Goal: Obtain resource: Obtain resource

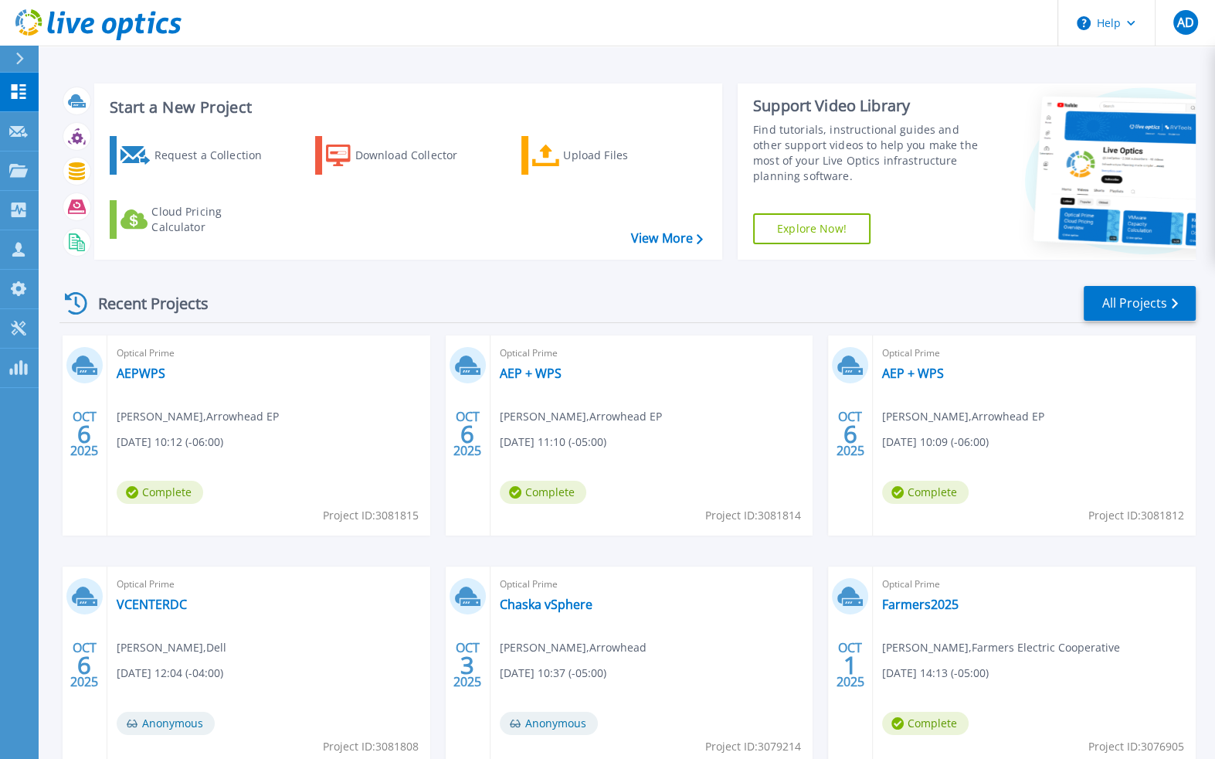
click at [807, 294] on div "Recent Projects All Projects" at bounding box center [627, 303] width 1136 height 39
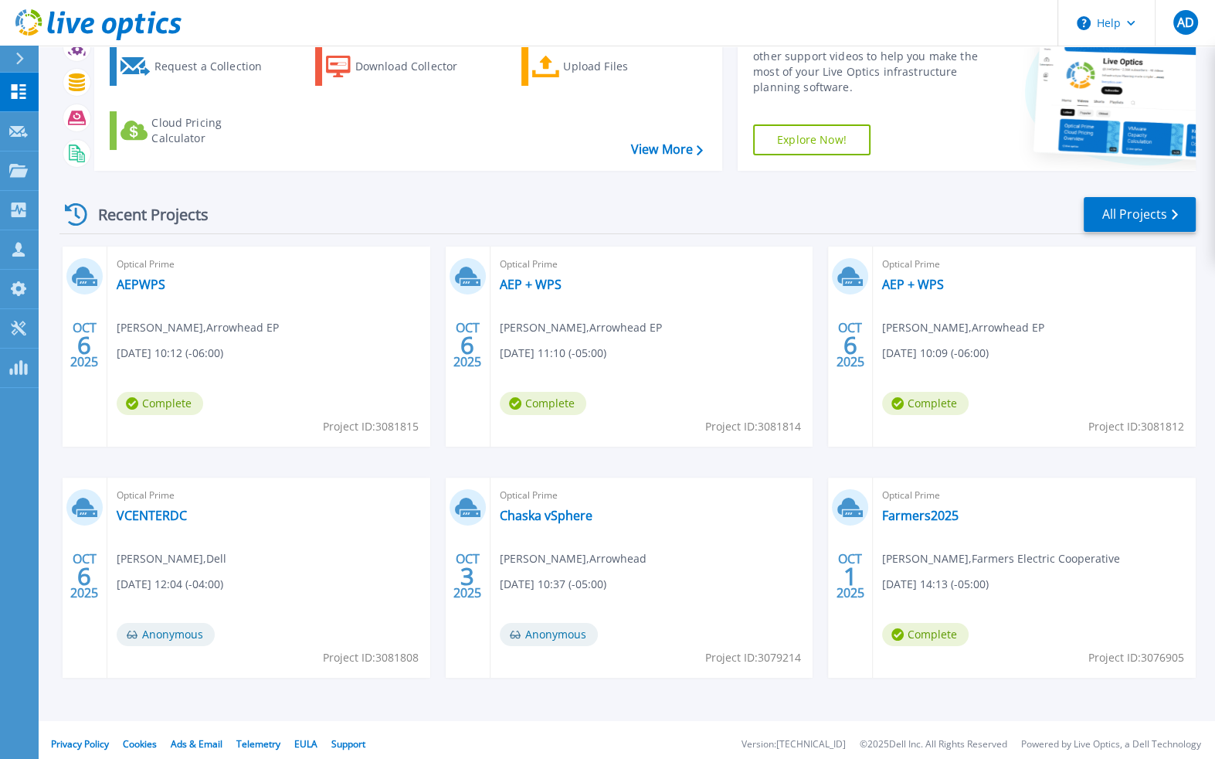
scroll to position [97, 0]
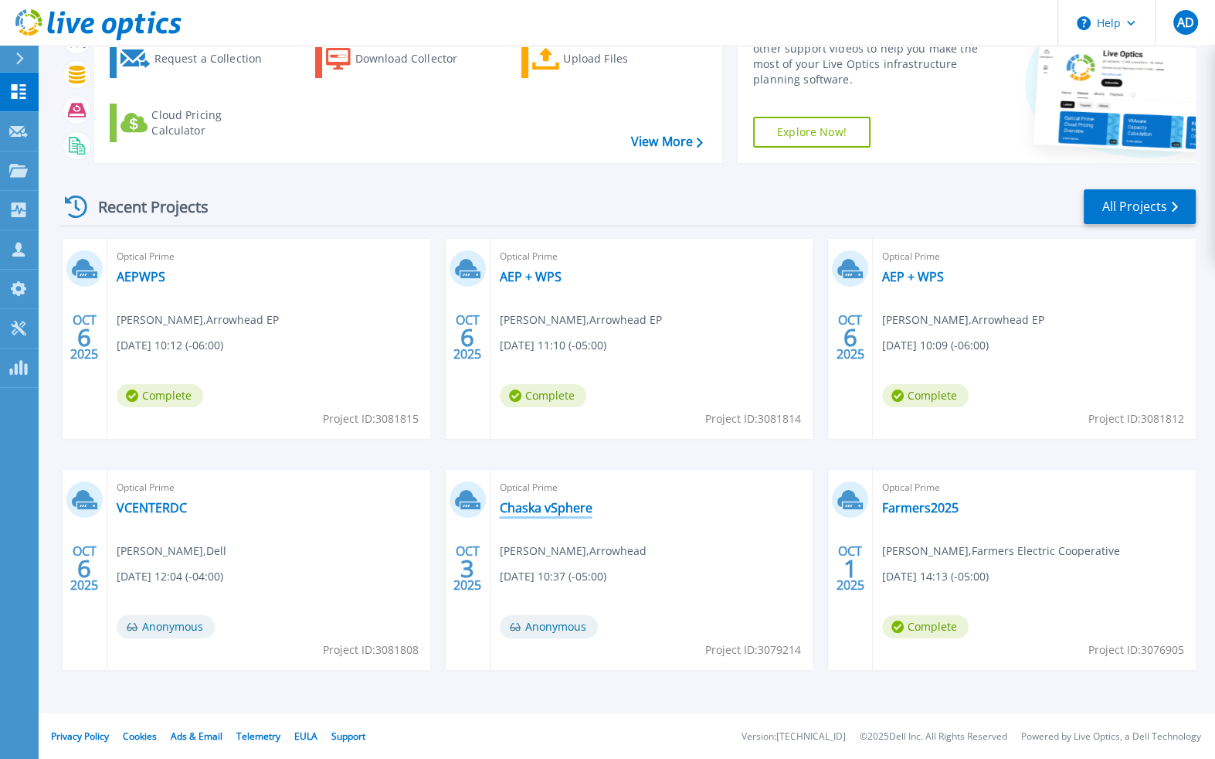
click at [528, 507] on link "Chaska vSphere" at bounding box center [546, 507] width 93 height 15
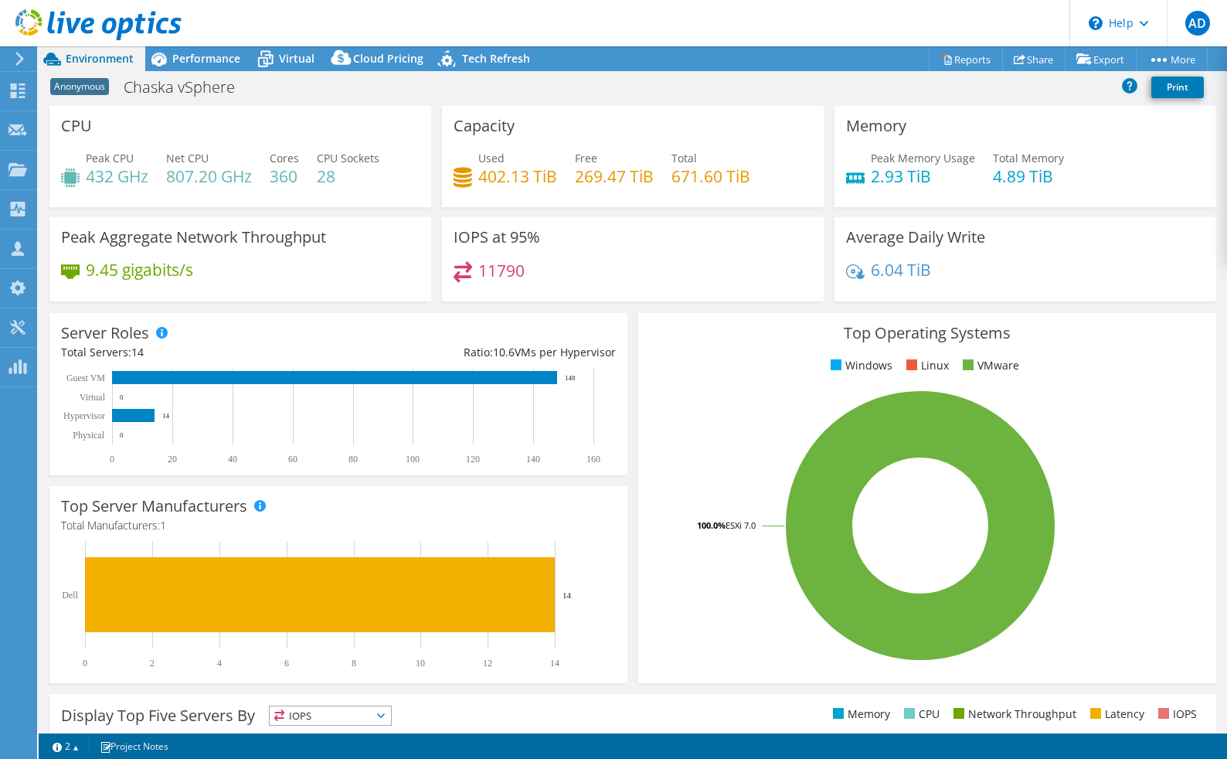
select select "USD"
click at [223, 70] on div "Performance" at bounding box center [198, 58] width 107 height 25
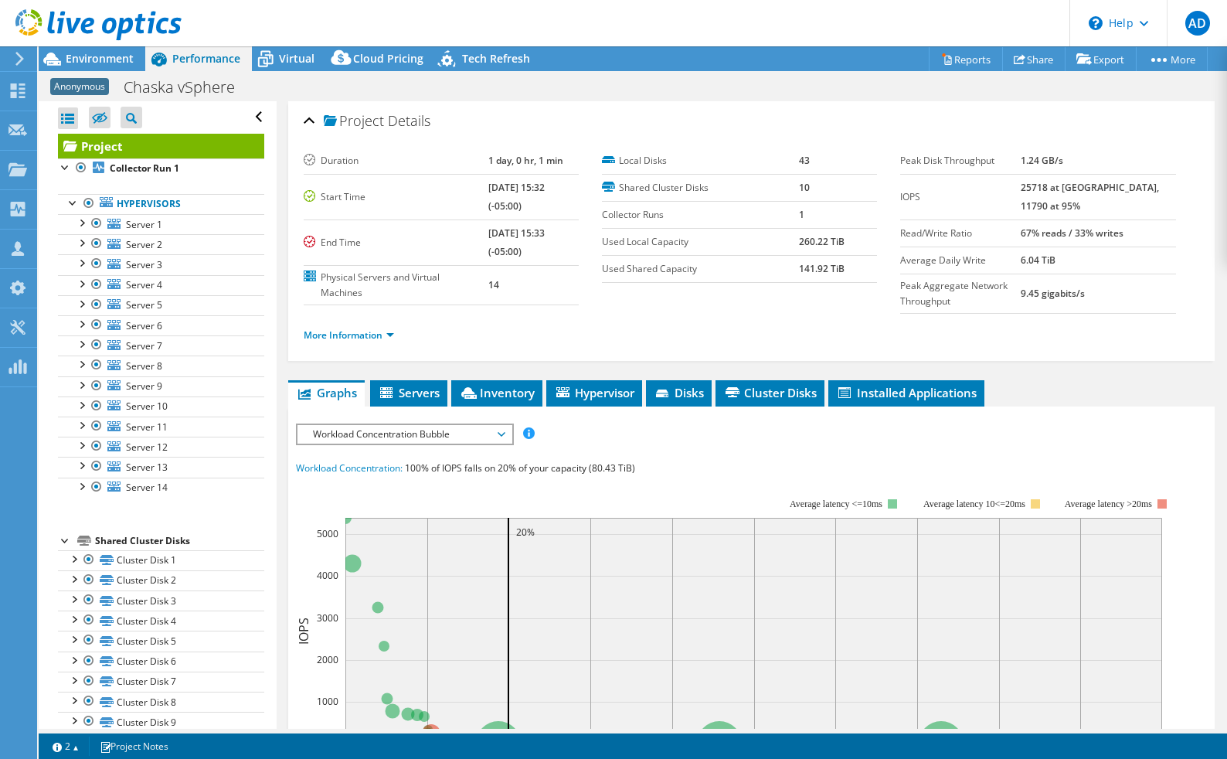
click at [70, 25] on use at bounding box center [98, 24] width 166 height 31
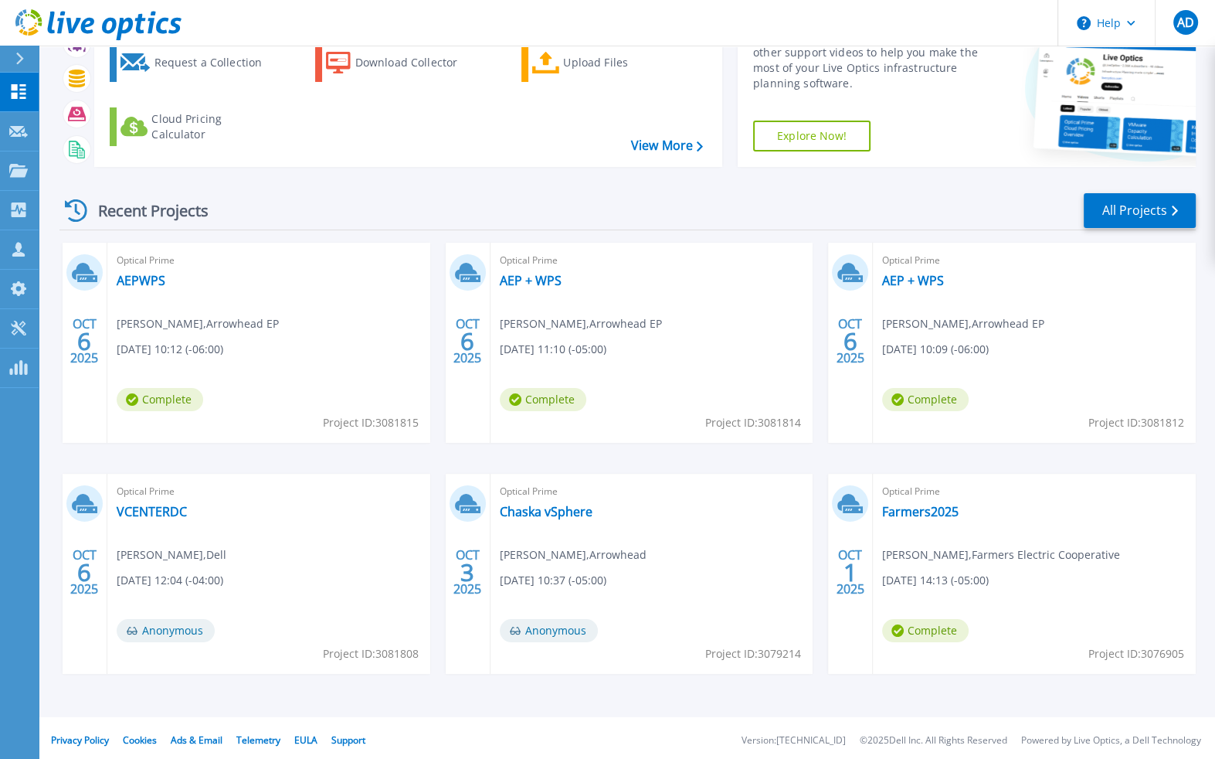
scroll to position [97, 0]
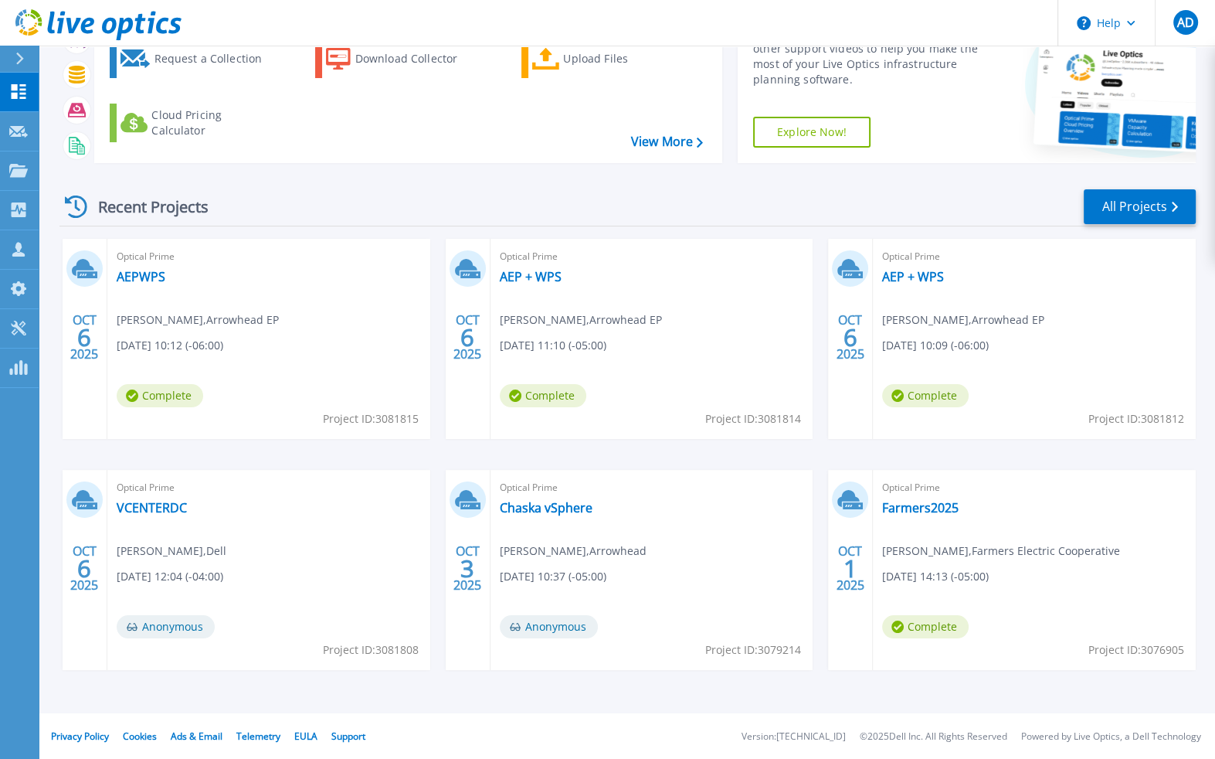
click at [292, 522] on div "Optical Prime VCENTERDC Sebastian Beal , Dell 10/06/2025, 12:04 (-04:00) Anonym…" at bounding box center [268, 570] width 323 height 200
click at [1128, 213] on link "All Projects" at bounding box center [1140, 206] width 112 height 35
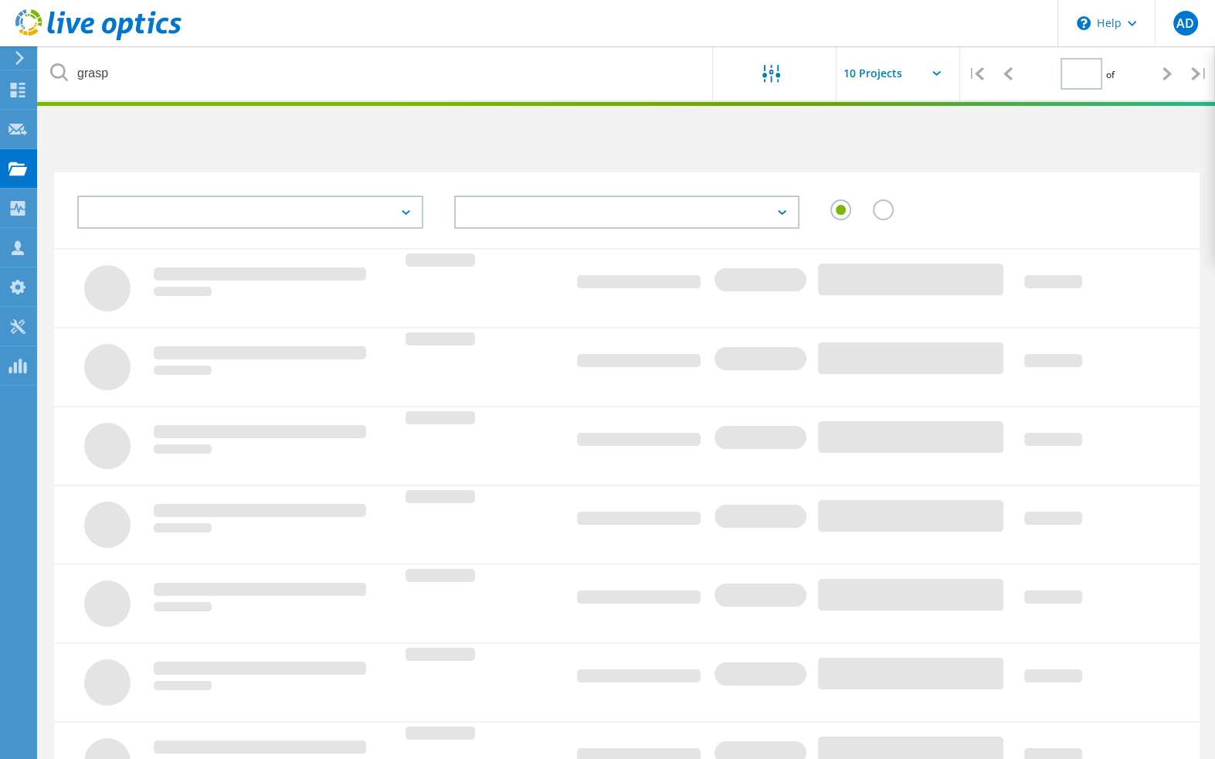
type input "1"
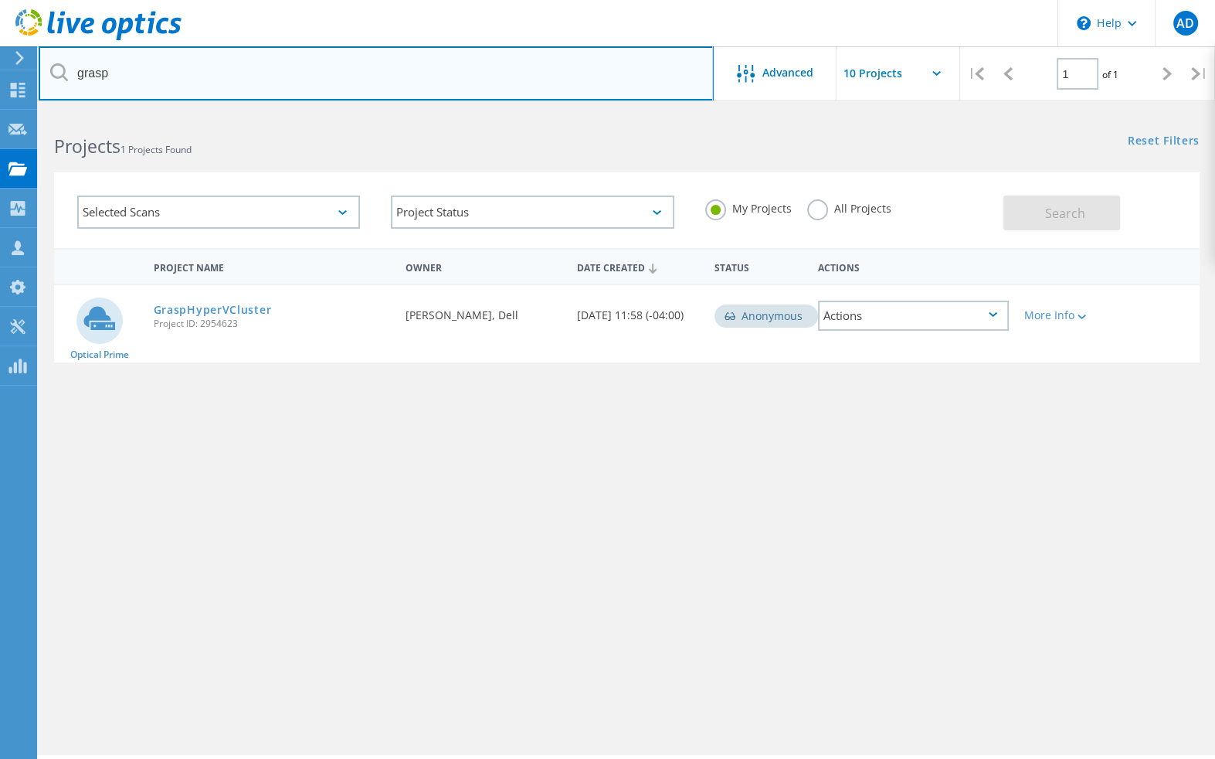
click at [132, 95] on input "grasp" at bounding box center [376, 73] width 675 height 54
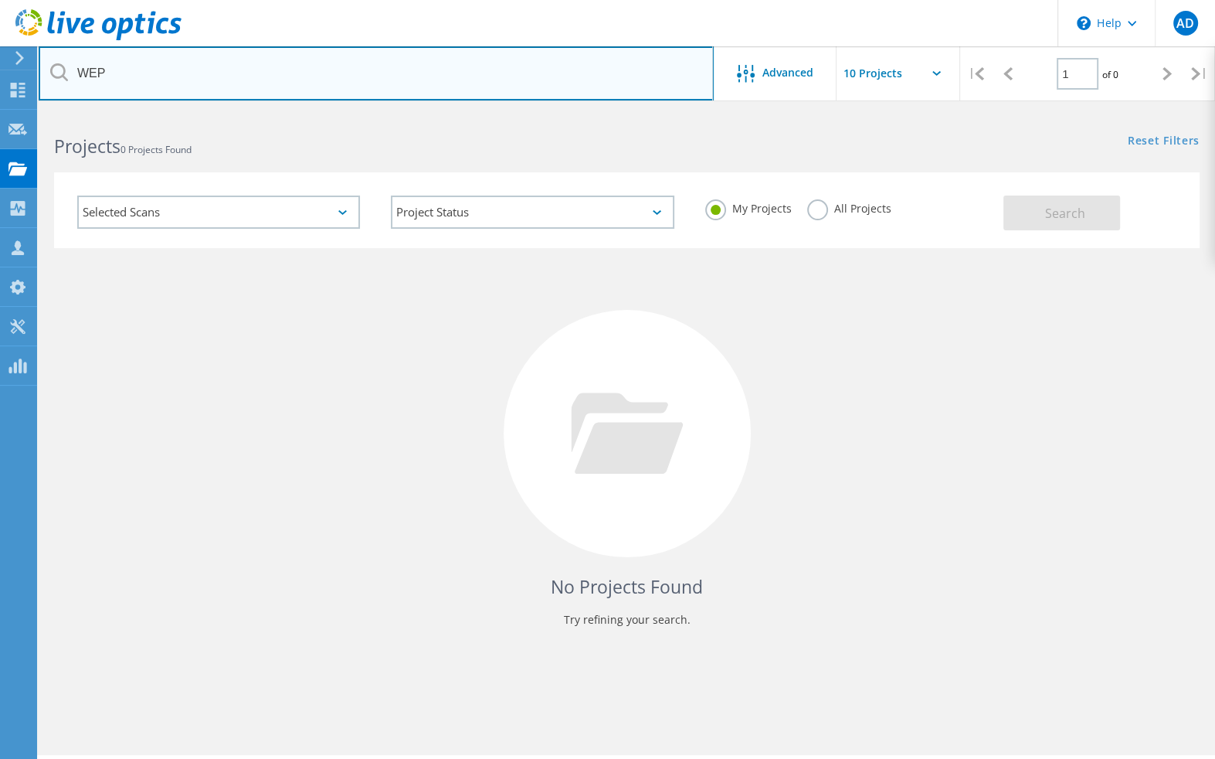
drag, startPoint x: 251, startPoint y: 66, endPoint x: 73, endPoint y: 70, distance: 177.8
click at [73, 70] on input "WEP" at bounding box center [376, 73] width 675 height 54
type input "arrowhead"
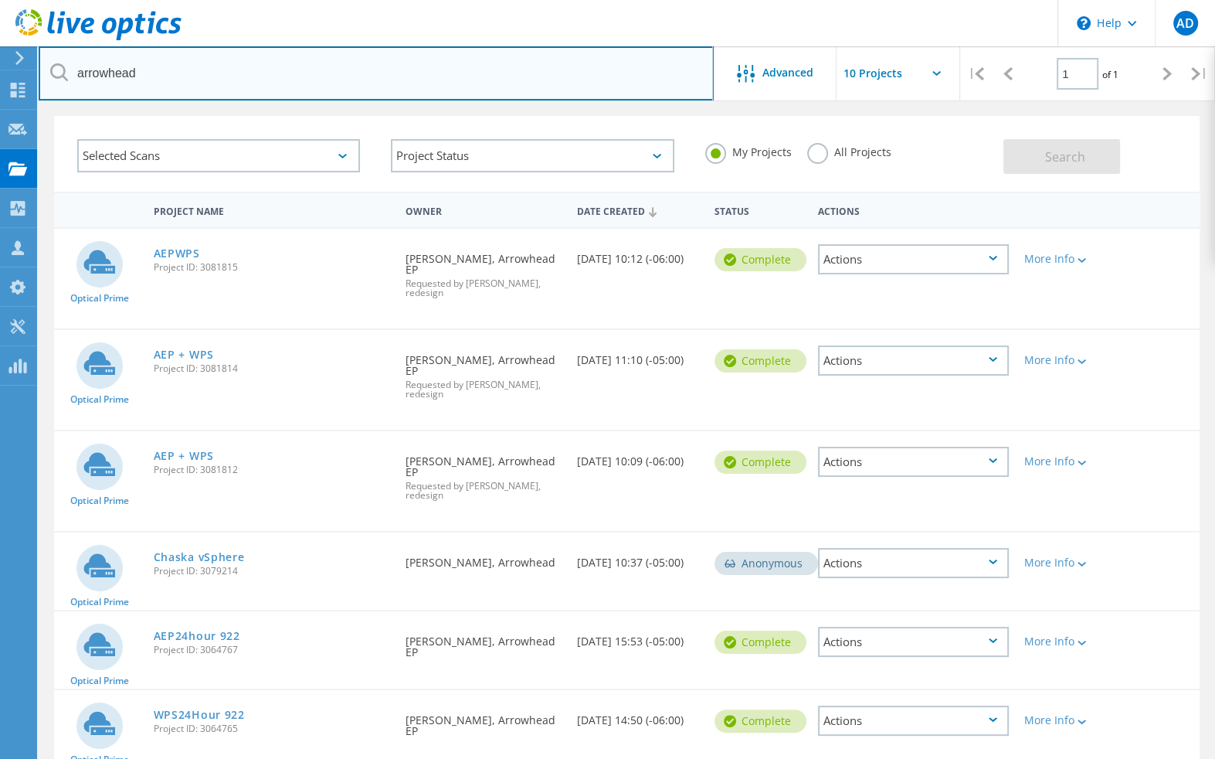
scroll to position [77, 0]
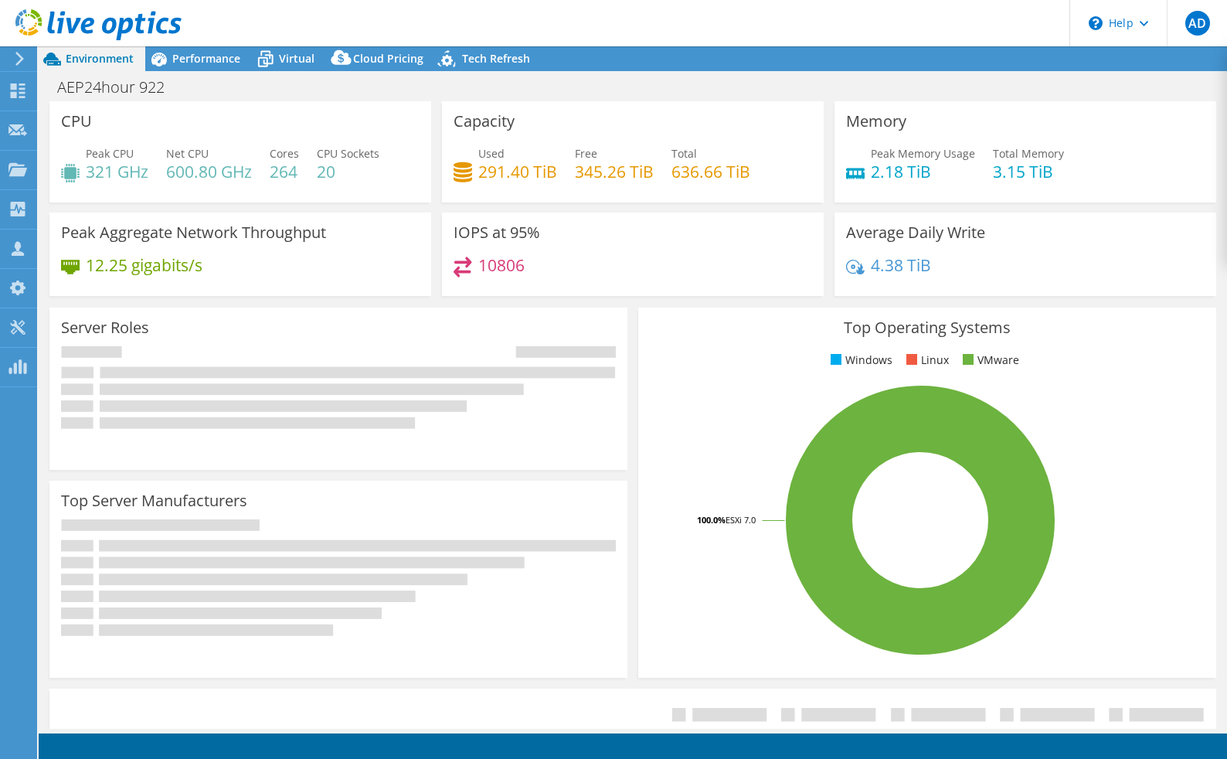
select select "USD"
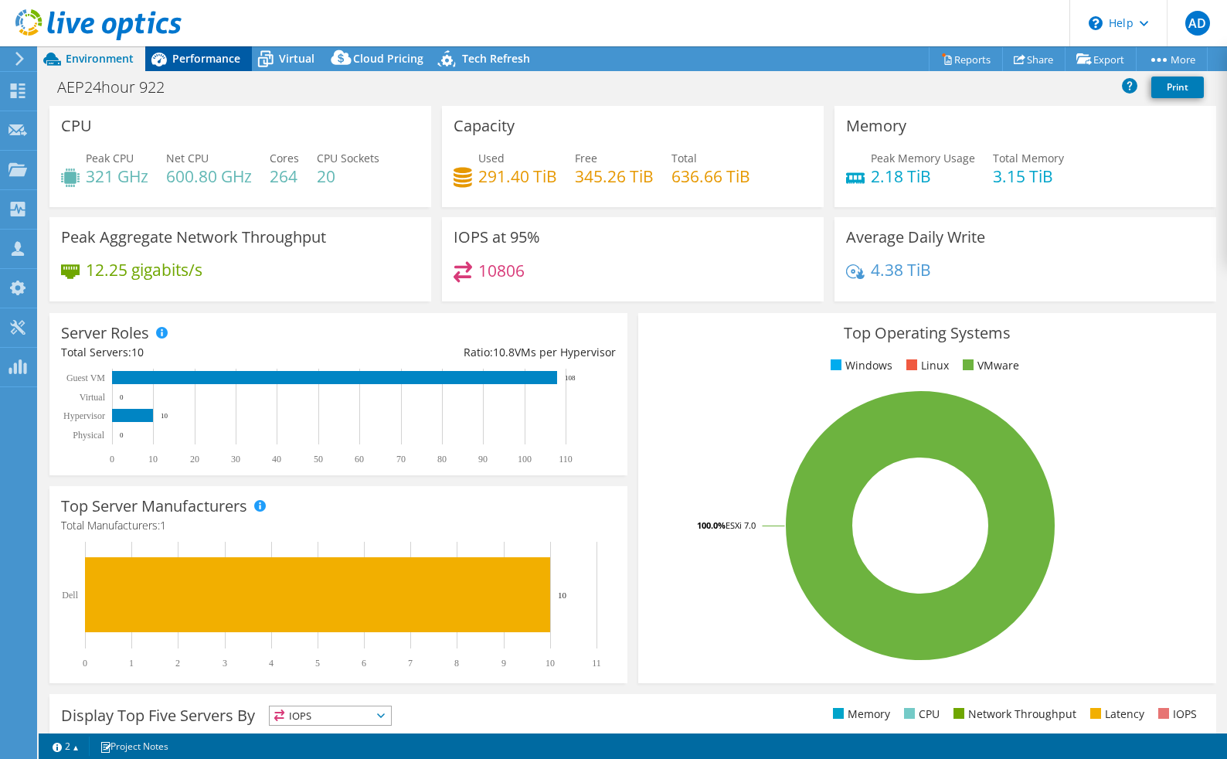
click at [206, 53] on span "Performance" at bounding box center [206, 58] width 68 height 15
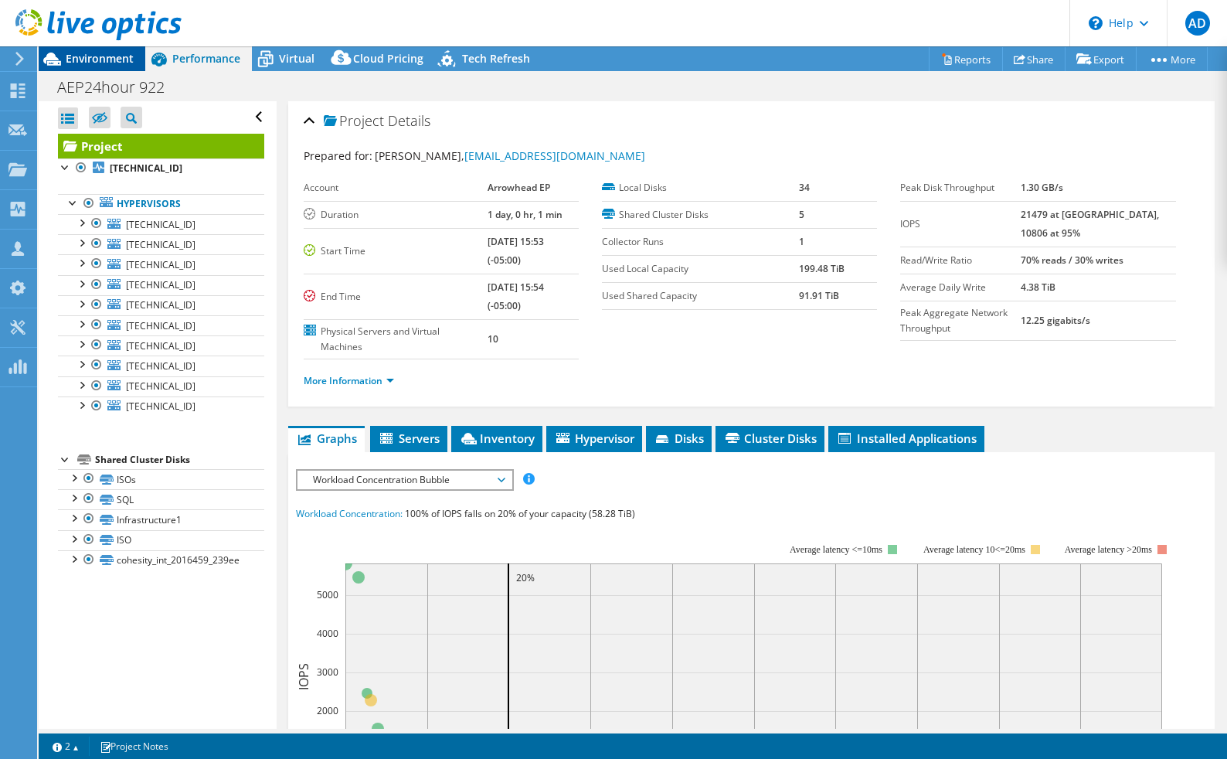
click at [118, 62] on span "Environment" at bounding box center [100, 58] width 68 height 15
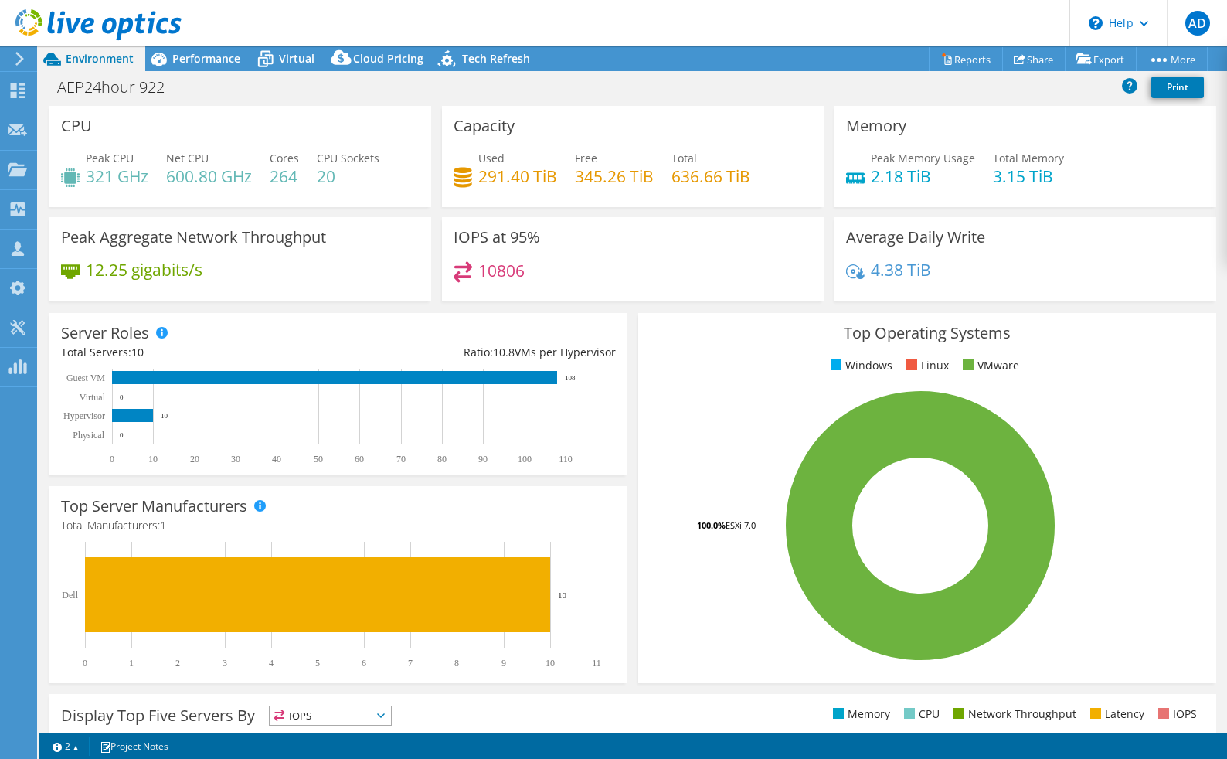
click at [615, 95] on div "AEP24hour 922 Print" at bounding box center [633, 87] width 1188 height 29
click at [884, 16] on header "AD Partner Team Member Aaron Dunn adunn@redesign-group.com redesign My Profile …" at bounding box center [613, 23] width 1227 height 46
click at [880, 59] on div "Project Actions Project Actions Reports Share Export vSAN ReadyNode Sizer" at bounding box center [633, 58] width 1188 height 25
click at [664, 98] on div "AEP24hour 922 Print" at bounding box center [633, 87] width 1188 height 29
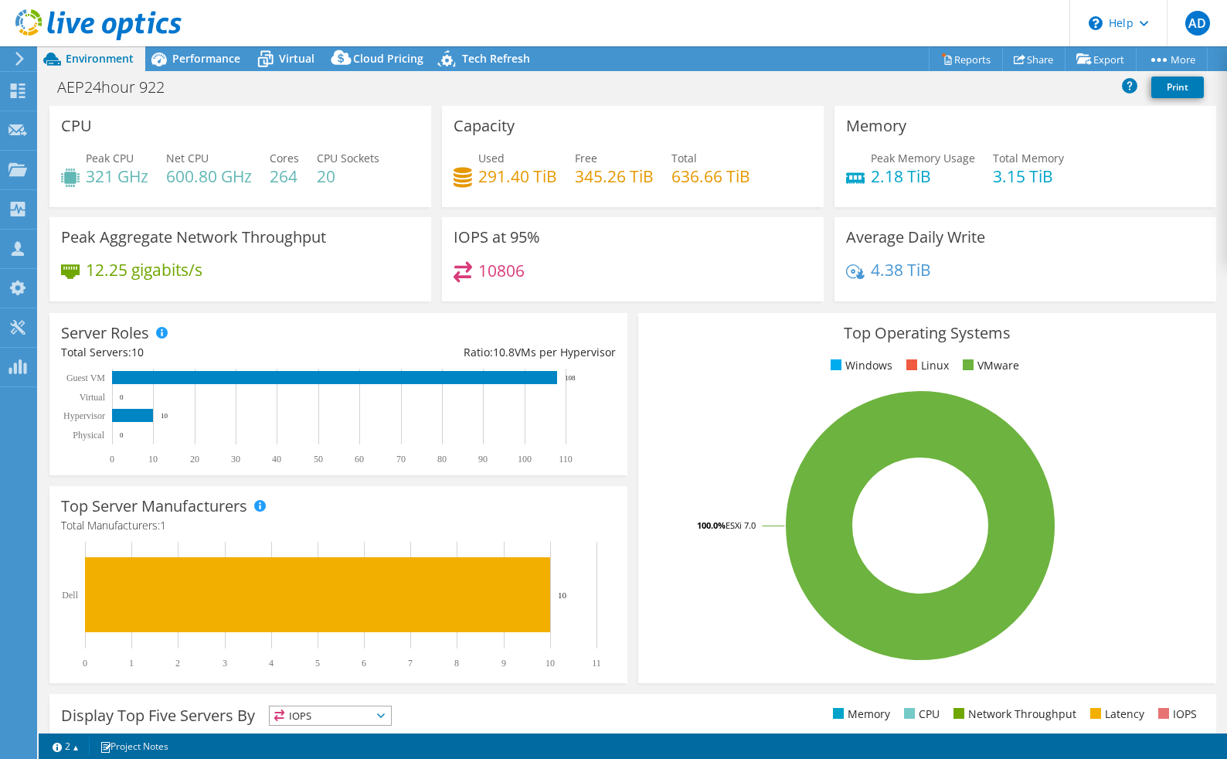
click at [565, 10] on header "AD Partner Team Member Aaron Dunn adunn@redesign-group.com redesign My Profile …" at bounding box center [613, 23] width 1227 height 46
click at [807, 25] on header "AD Partner Team Member Aaron Dunn adunn@redesign-group.com redesign My Profile …" at bounding box center [613, 23] width 1227 height 46
click at [579, 79] on div "AEP24hour 922 Print" at bounding box center [633, 87] width 1188 height 29
click at [943, 59] on link "Reports" at bounding box center [966, 59] width 74 height 24
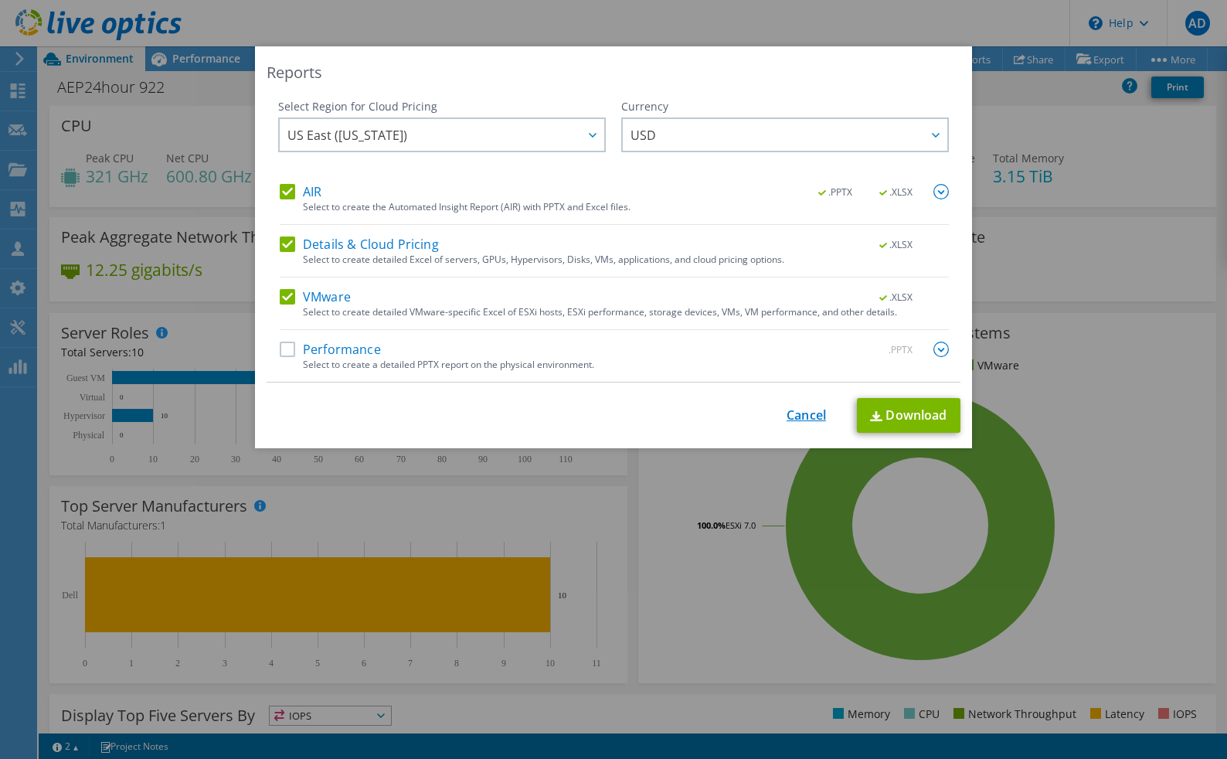
click at [797, 414] on link "Cancel" at bounding box center [805, 415] width 39 height 15
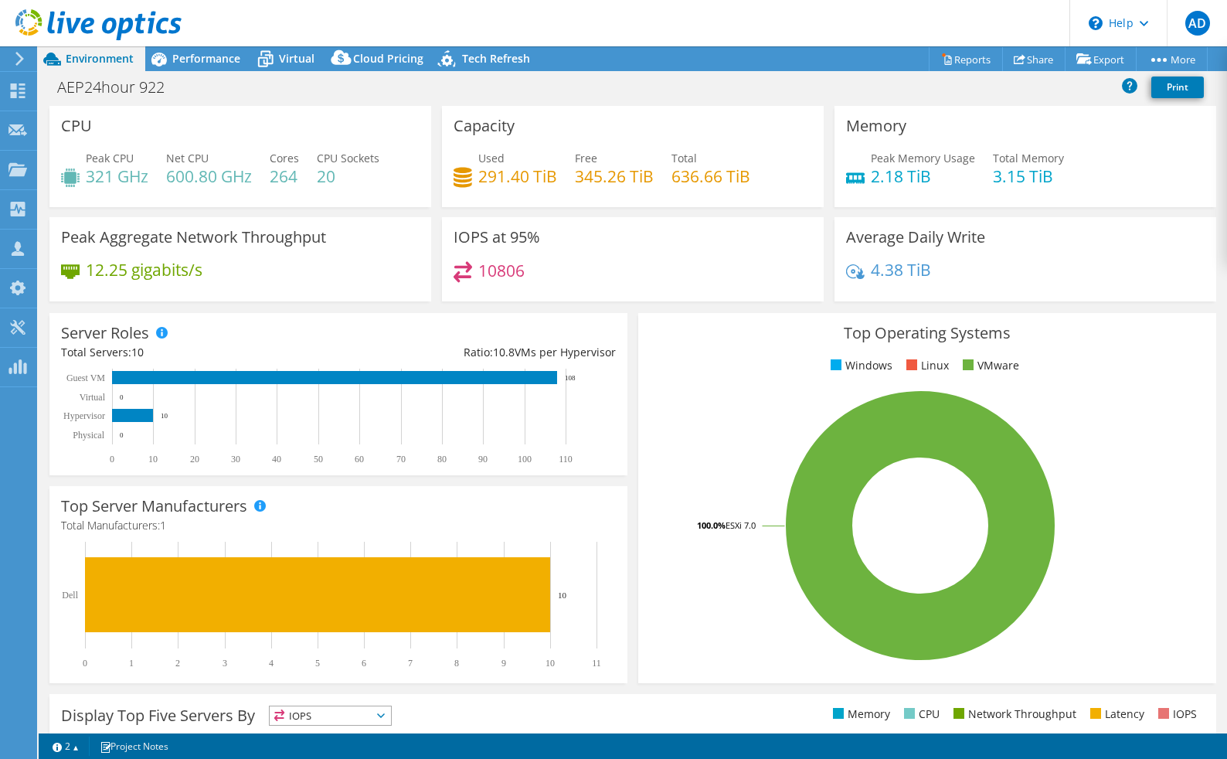
click at [101, 19] on icon at bounding box center [98, 25] width 166 height 32
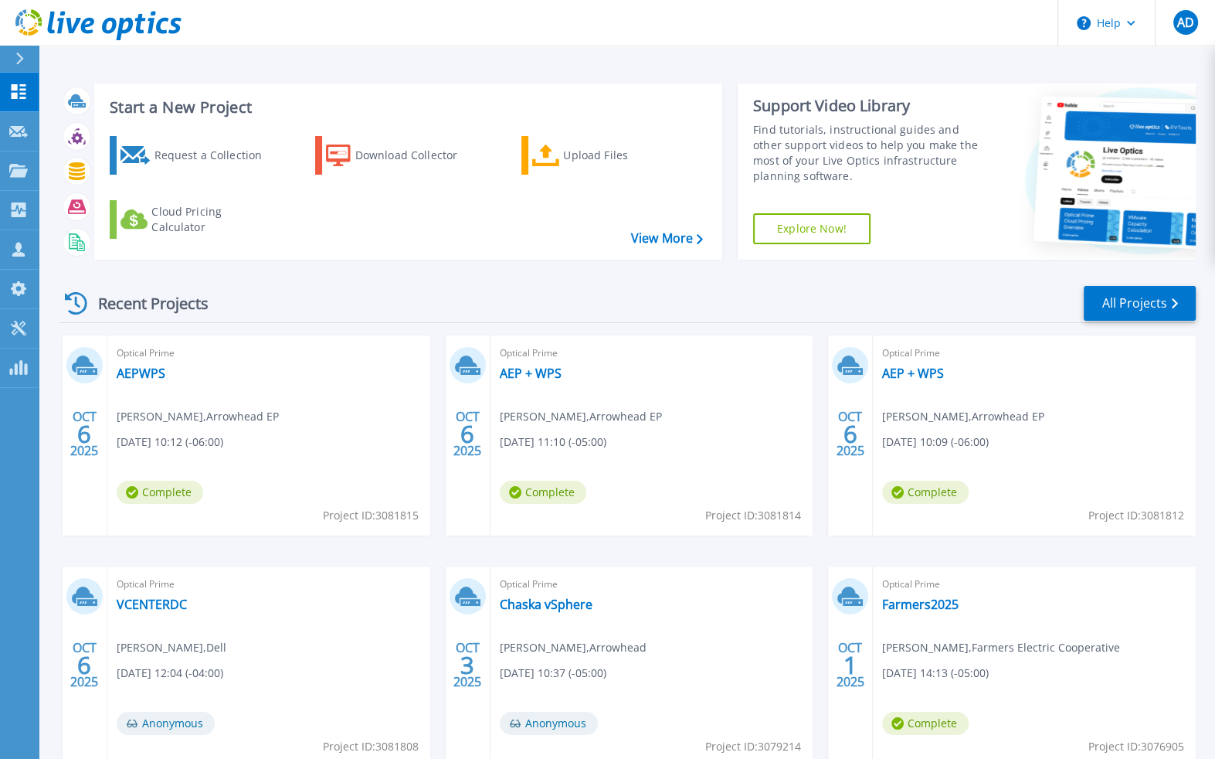
click at [339, 285] on div "Recent Projects All Projects" at bounding box center [627, 303] width 1136 height 39
click at [368, 276] on div "Recent Projects All Projects [DATE] Optical Prime AEPWPS [PERSON_NAME] , Arrowh…" at bounding box center [627, 541] width 1136 height 538
click at [143, 369] on link "AEPWPS" at bounding box center [141, 372] width 49 height 15
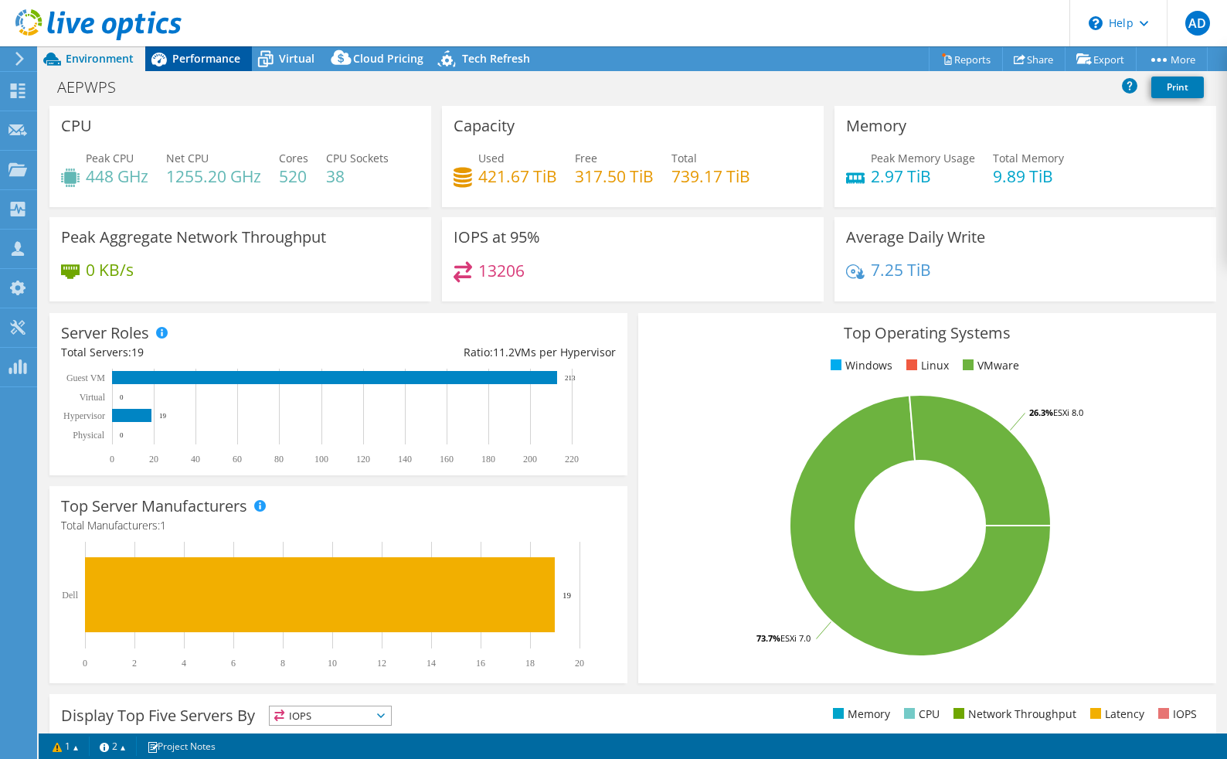
click at [195, 58] on span "Performance" at bounding box center [206, 58] width 68 height 15
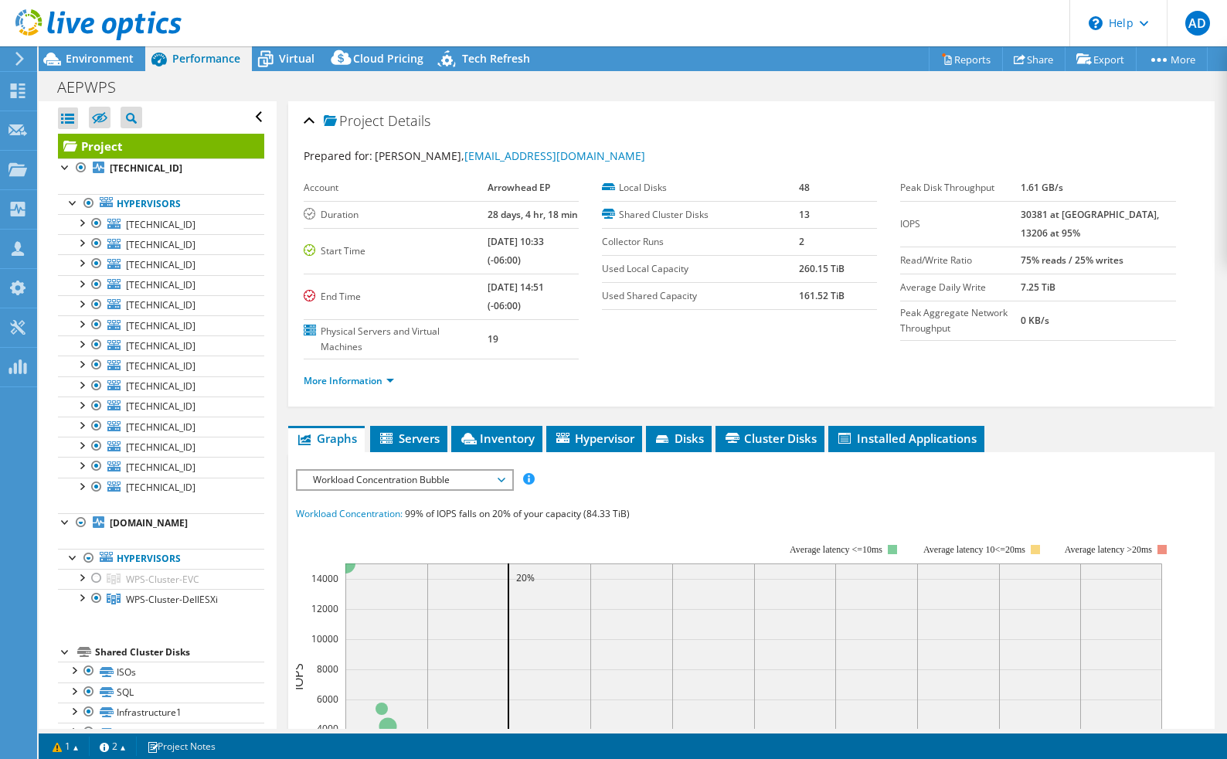
click at [568, 74] on div "AEPWPS Print" at bounding box center [633, 87] width 1188 height 29
click at [970, 53] on link "Reports" at bounding box center [966, 59] width 74 height 24
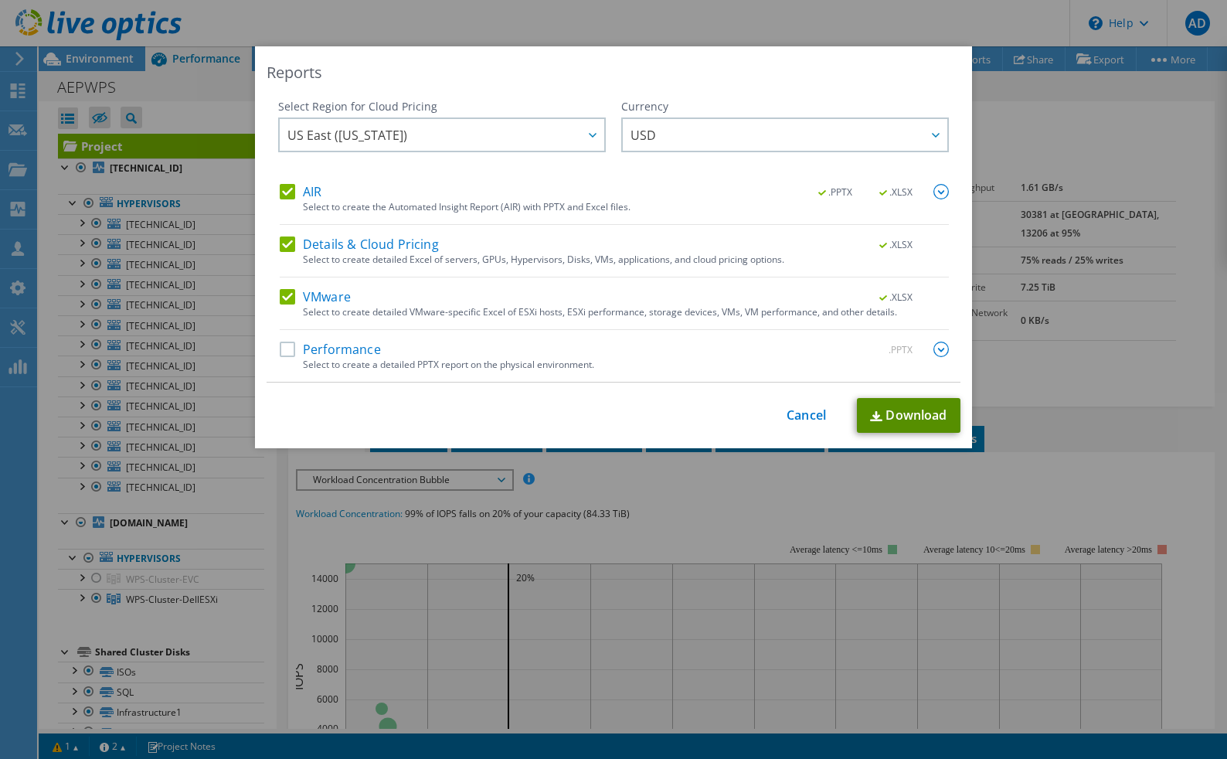
click at [898, 409] on link "Download" at bounding box center [909, 415] width 104 height 35
click at [793, 422] on link "Cancel" at bounding box center [805, 415] width 39 height 15
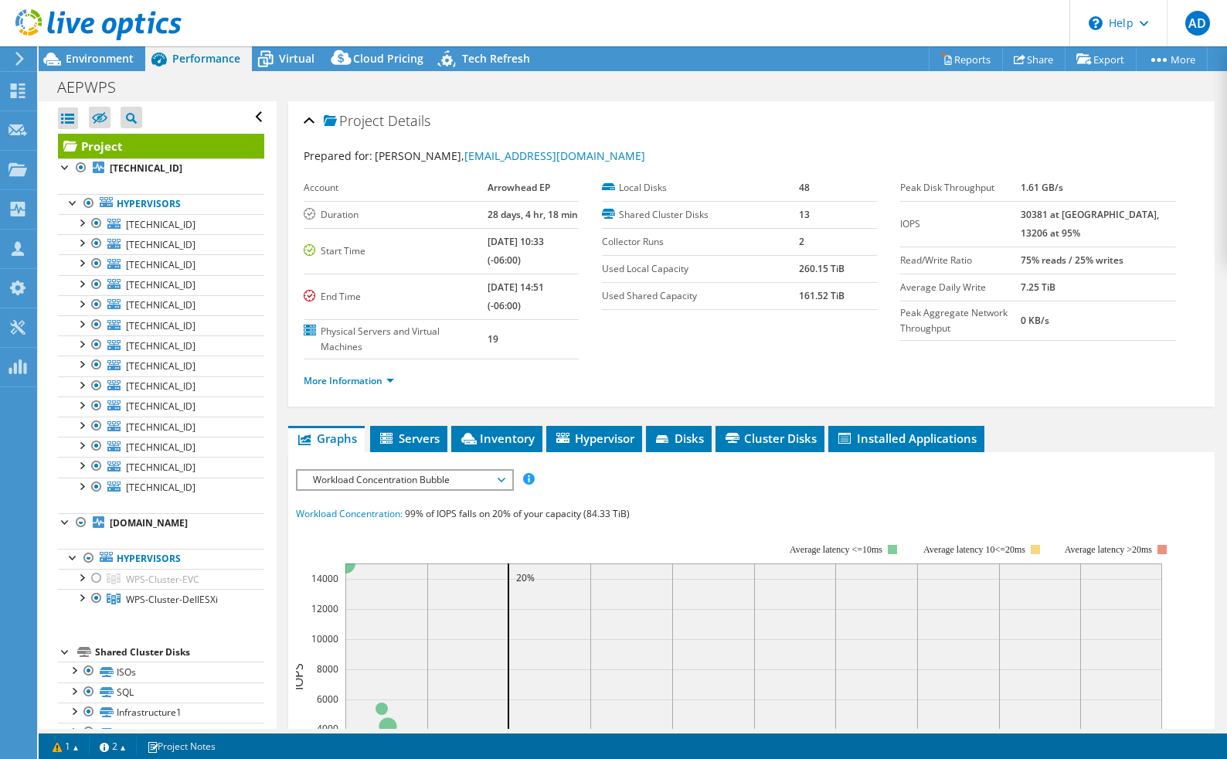
click at [115, 19] on icon at bounding box center [98, 25] width 166 height 32
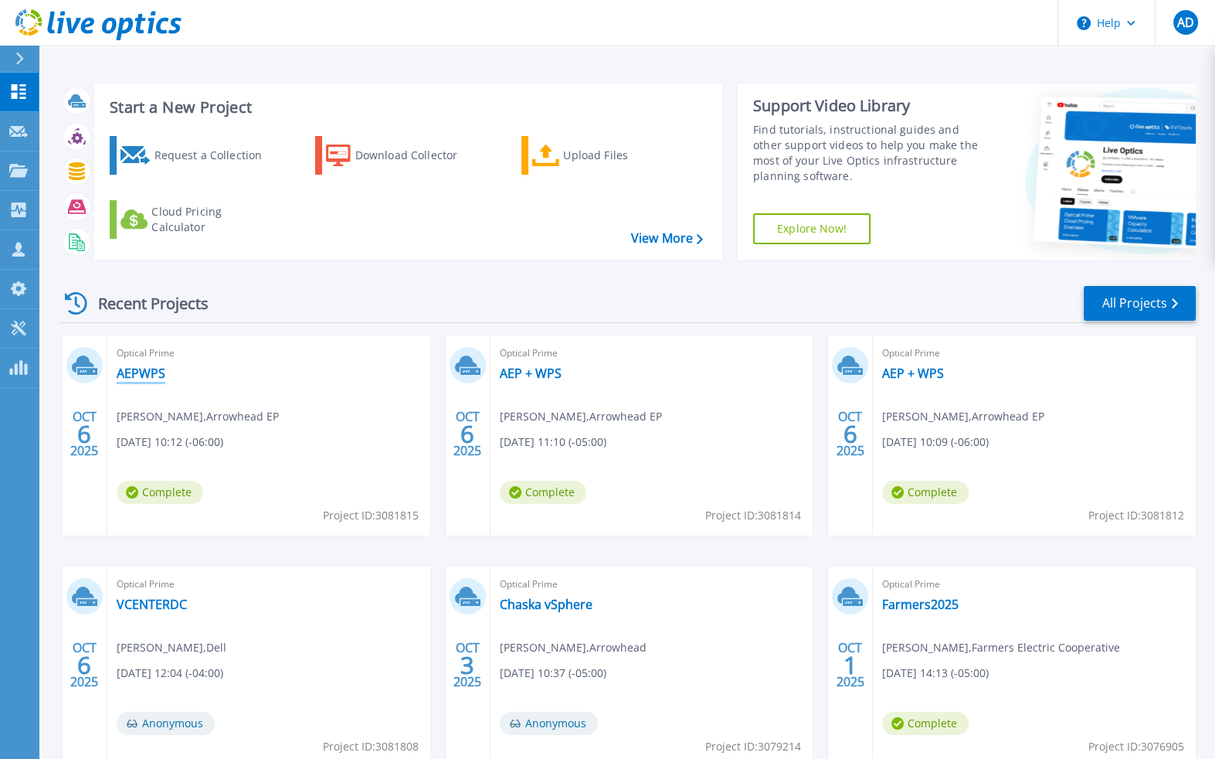
click at [151, 376] on link "AEPWPS" at bounding box center [141, 372] width 49 height 15
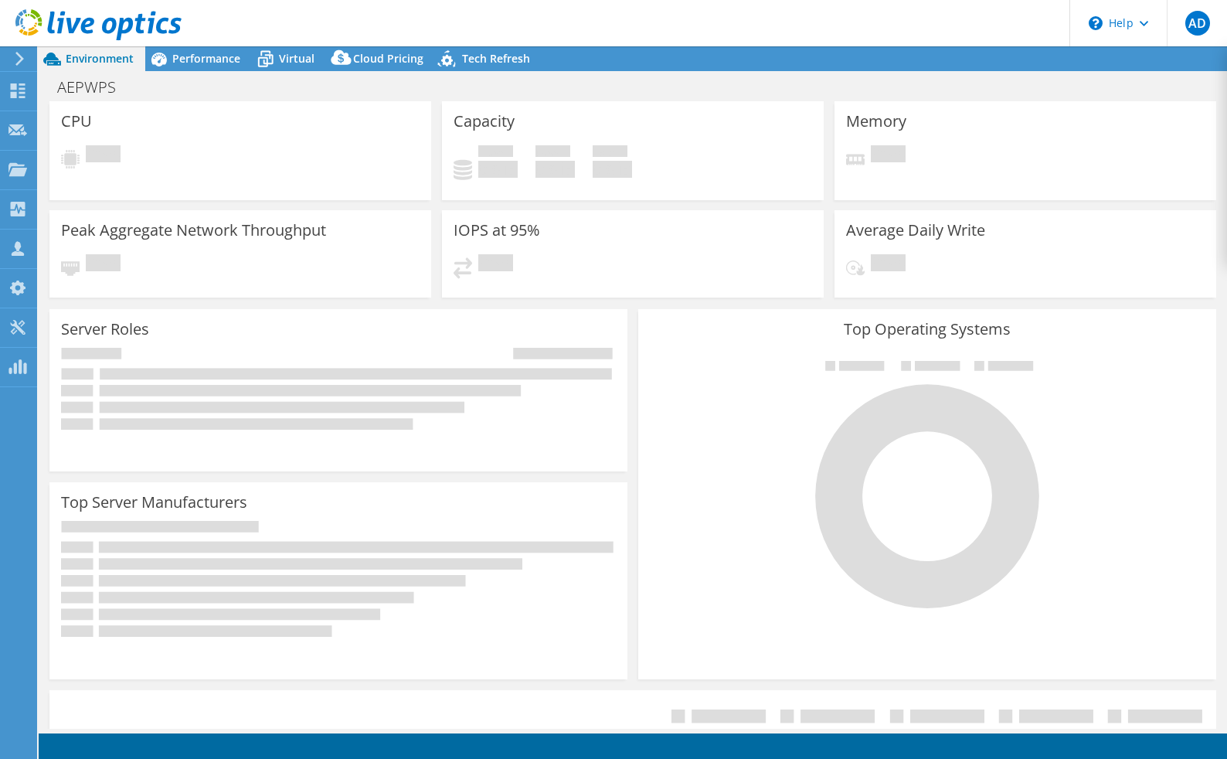
select select "USD"
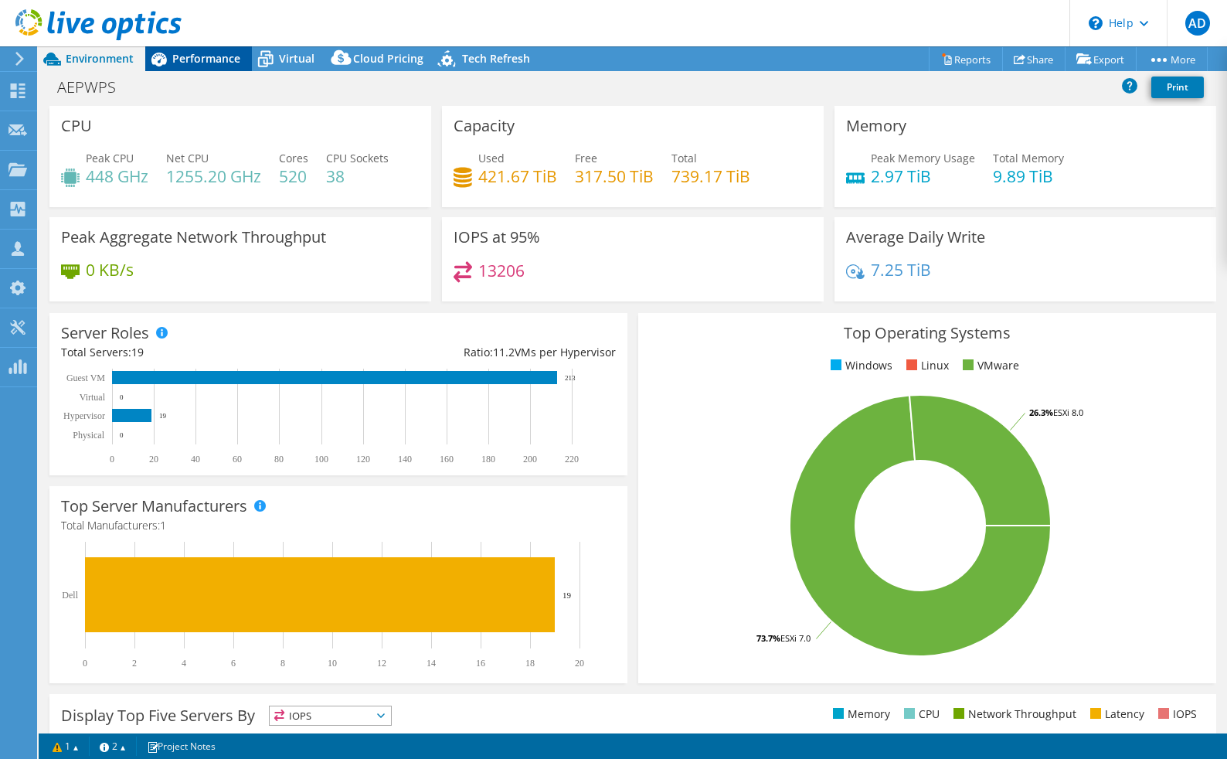
click at [229, 69] on div "Performance" at bounding box center [198, 58] width 107 height 25
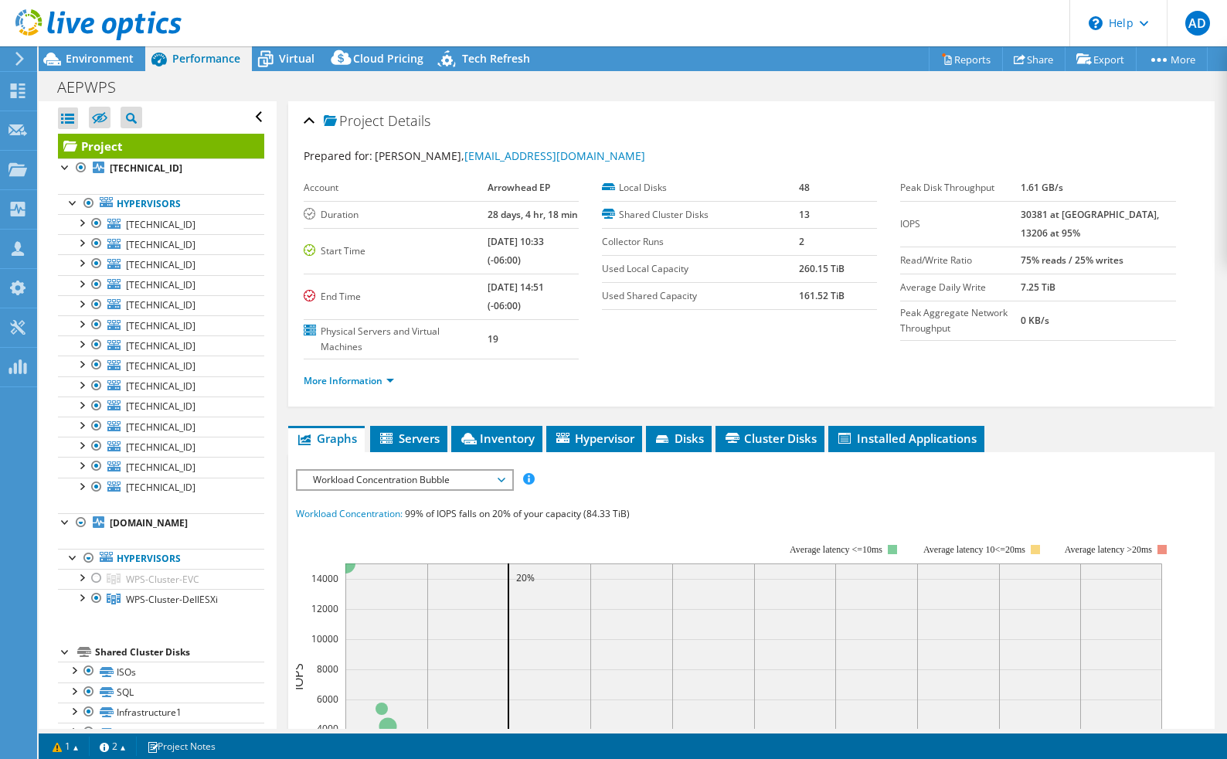
click at [960, 142] on div "Prepared for: [PERSON_NAME], [EMAIL_ADDRESS][DOMAIN_NAME] Account Arrowhead EP …" at bounding box center [751, 270] width 895 height 264
click at [100, 63] on span "Environment" at bounding box center [100, 58] width 68 height 15
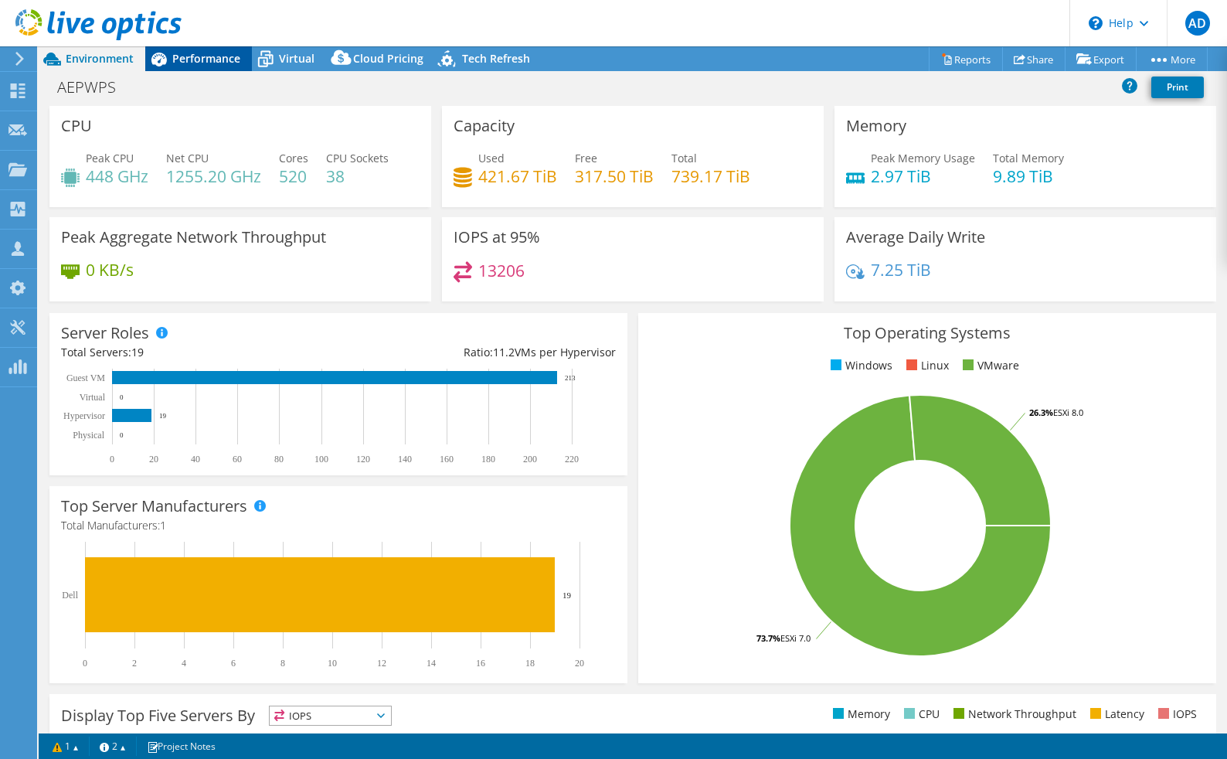
click at [213, 61] on span "Performance" at bounding box center [206, 58] width 68 height 15
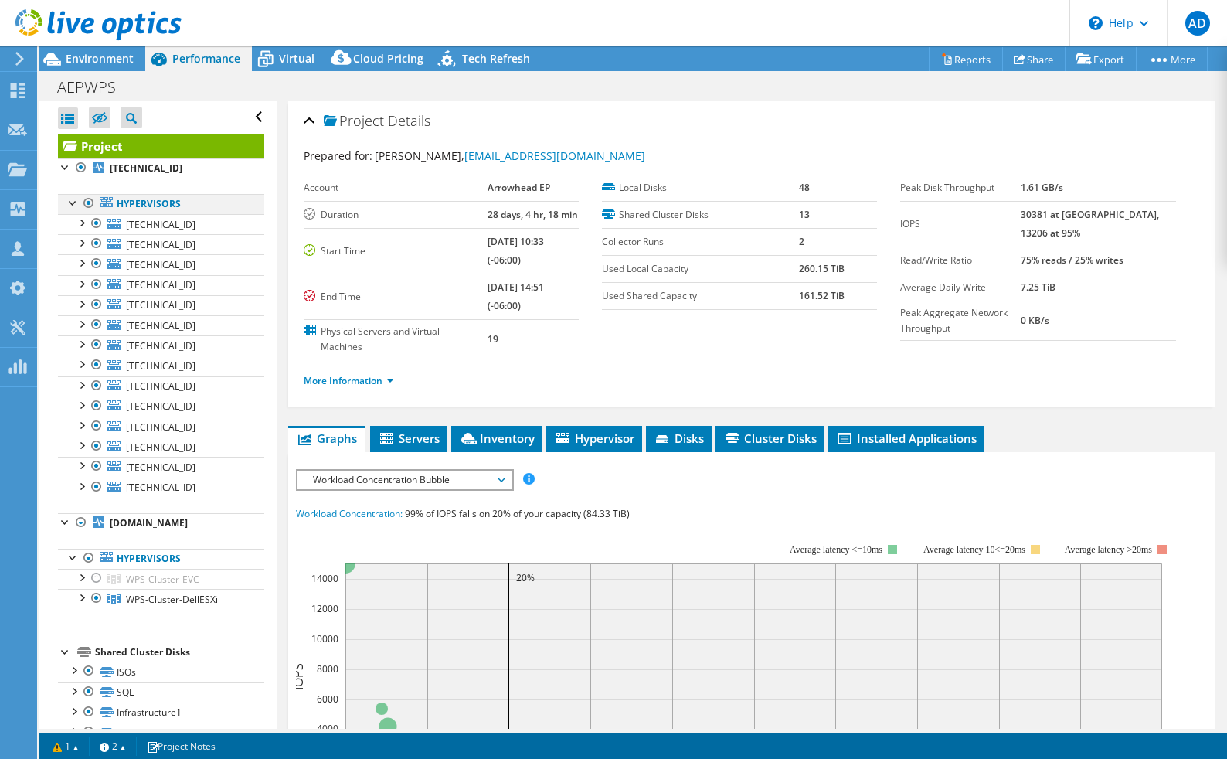
click at [84, 201] on div at bounding box center [88, 203] width 15 height 19
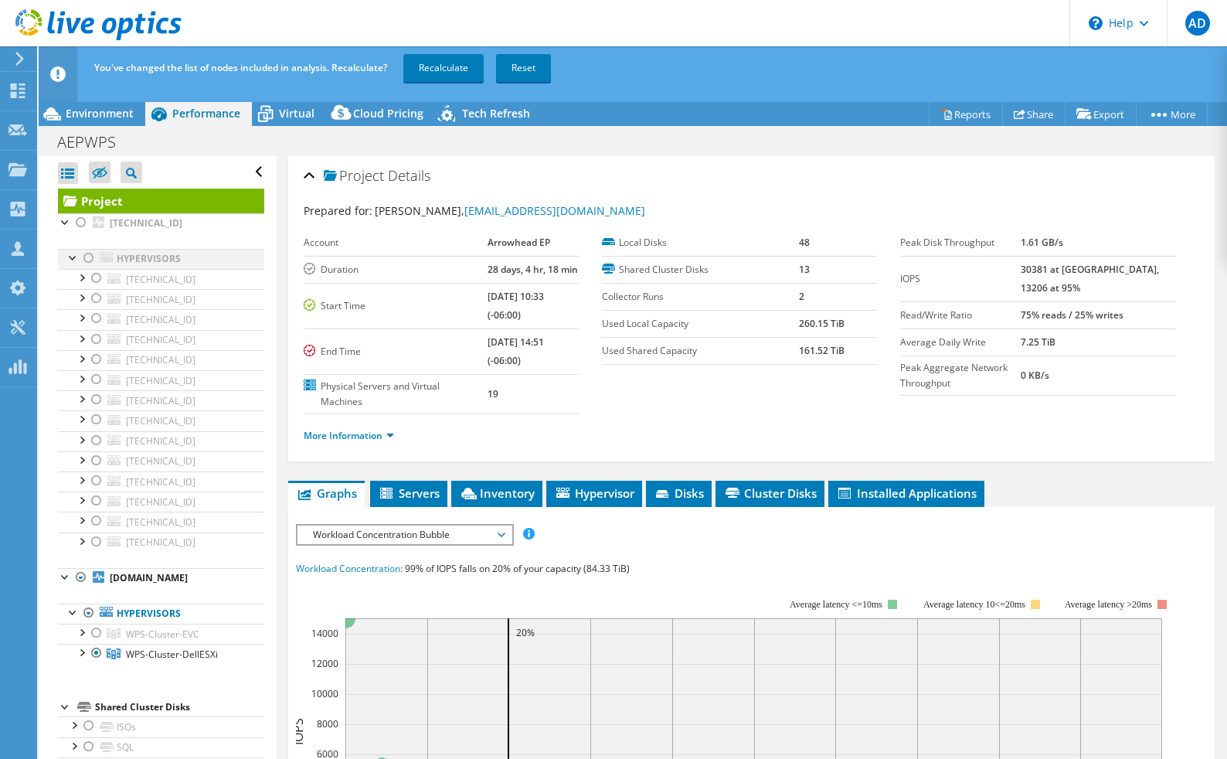
click at [87, 260] on div at bounding box center [88, 258] width 15 height 19
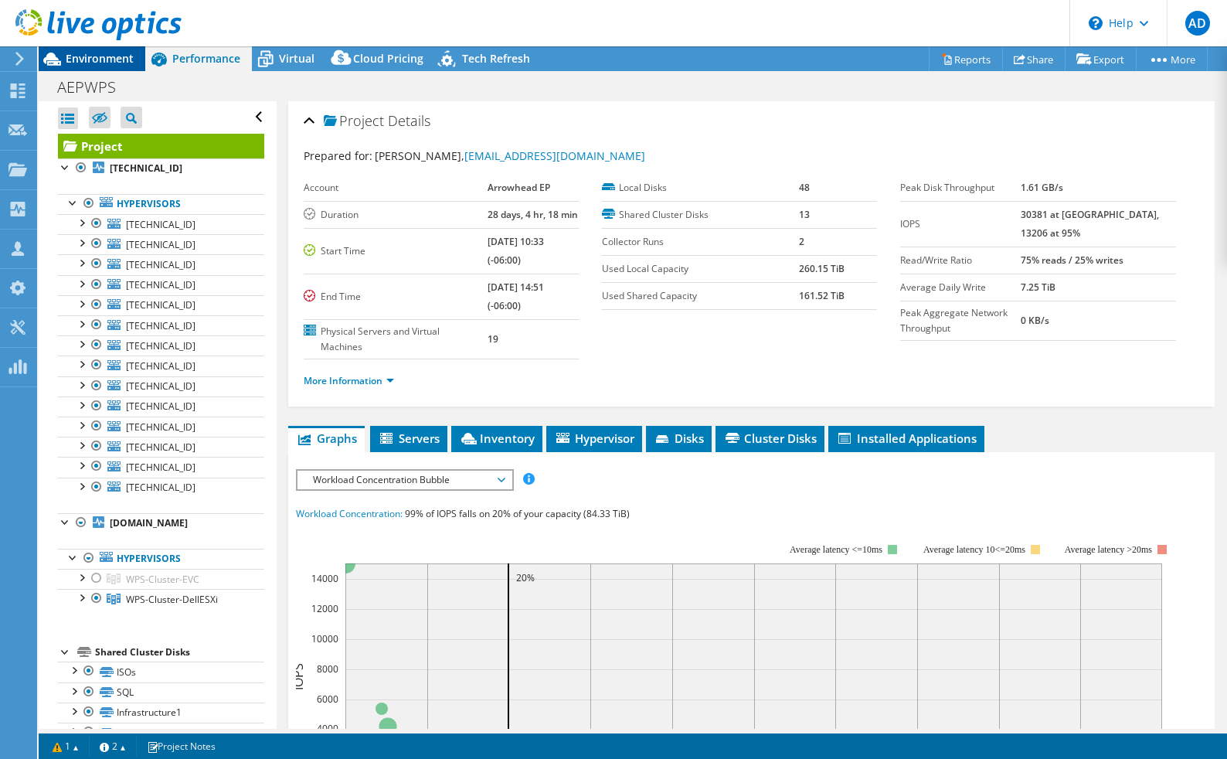
click at [123, 53] on span "Environment" at bounding box center [100, 58] width 68 height 15
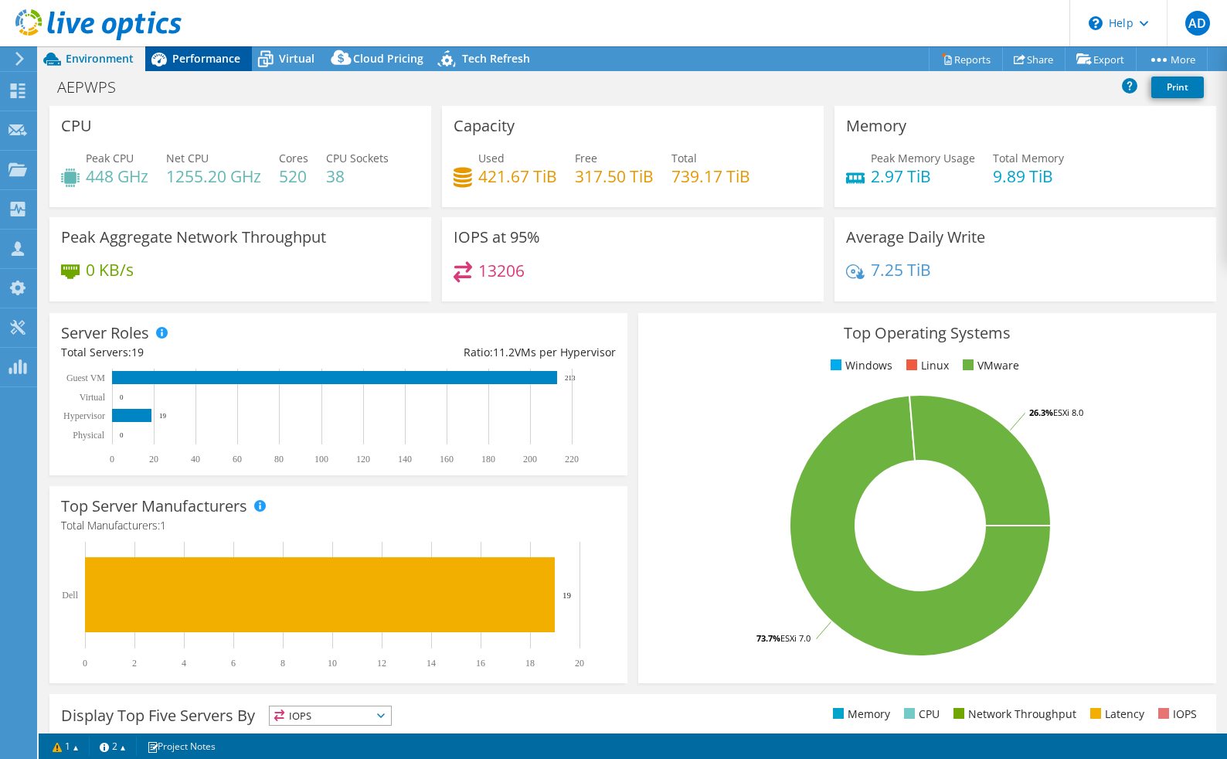
click at [177, 64] on span "Performance" at bounding box center [206, 58] width 68 height 15
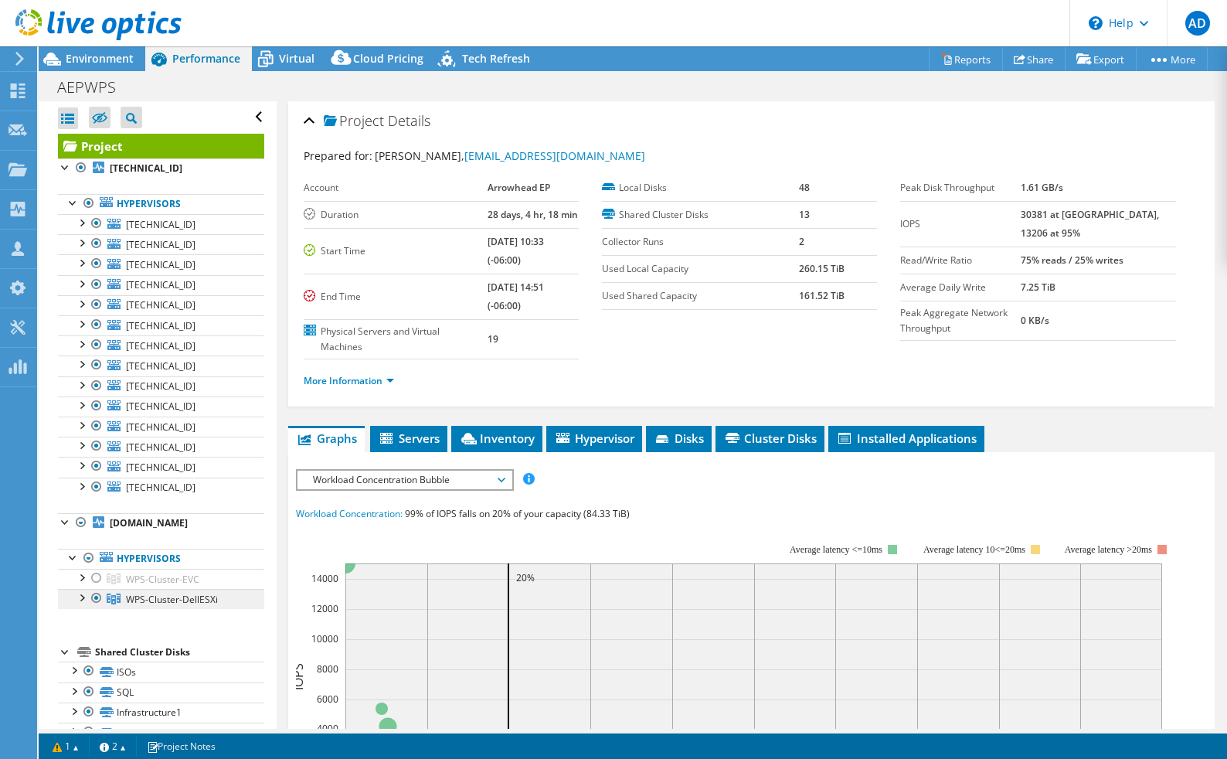
click at [142, 595] on span "WPS-Cluster-DellESXi" at bounding box center [172, 599] width 92 height 13
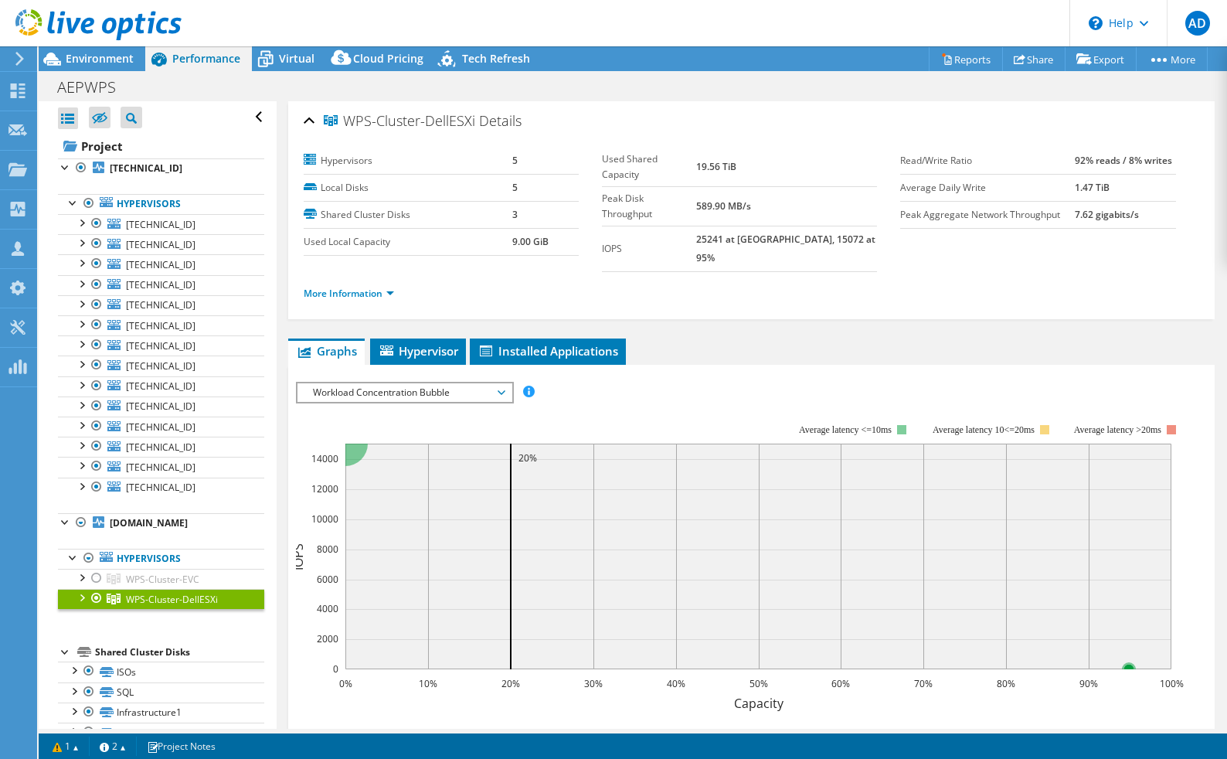
click at [378, 383] on span "Workload Concentration Bubble" at bounding box center [404, 392] width 199 height 19
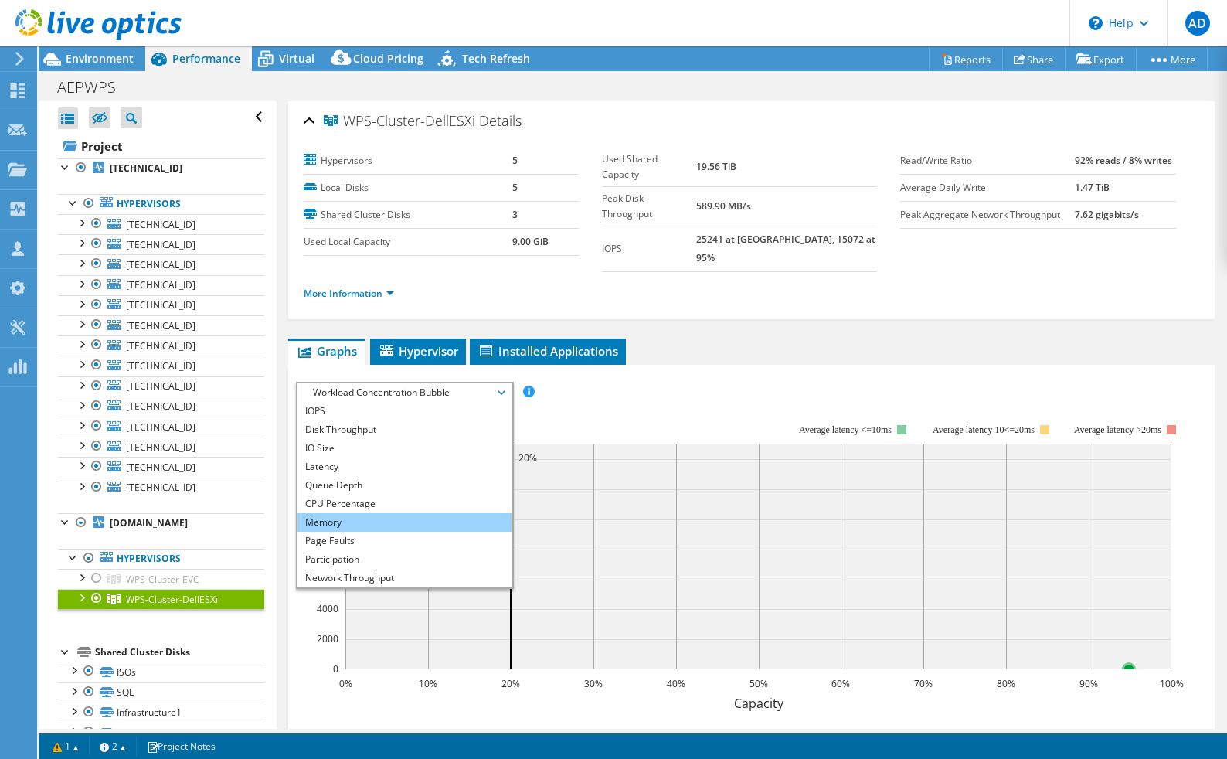
click at [375, 513] on li "Memory" at bounding box center [404, 522] width 214 height 19
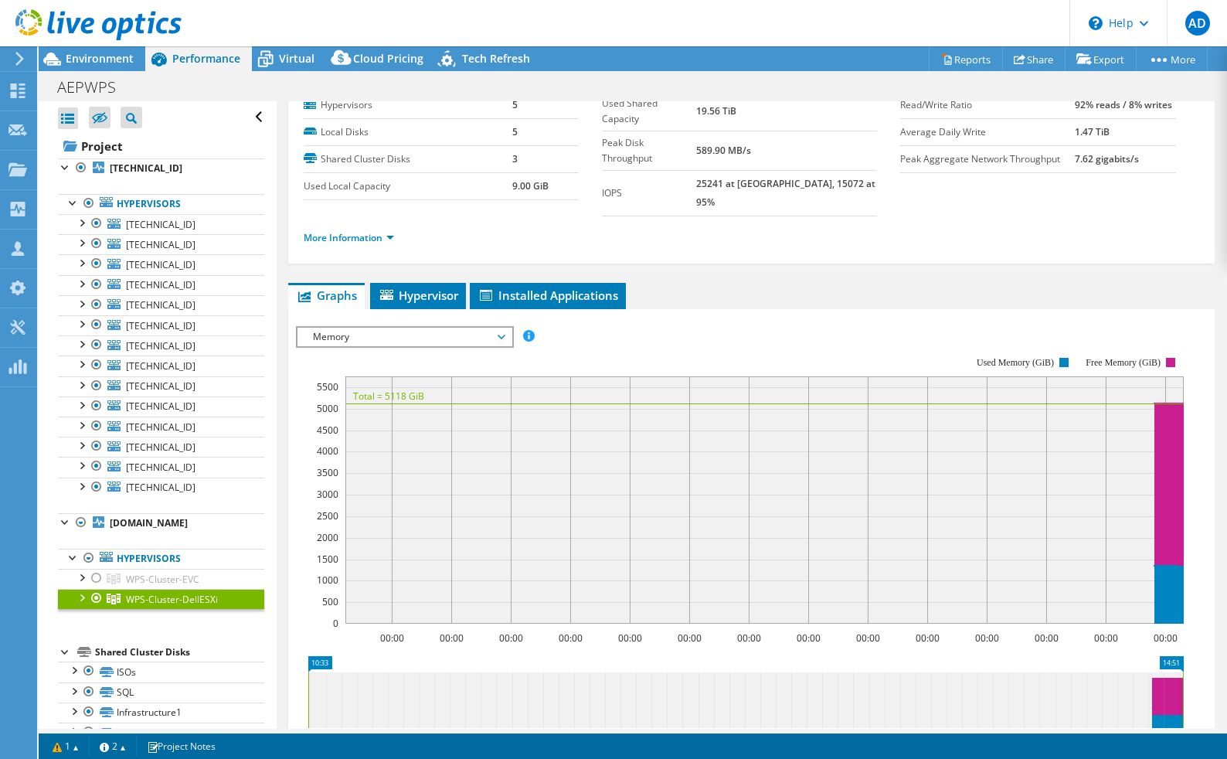
scroll to position [77, 0]
